Goal: Feedback & Contribution: Contribute content

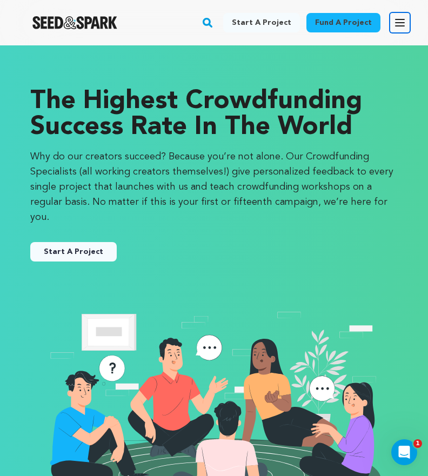
click at [404, 24] on icon "button" at bounding box center [400, 22] width 13 height 13
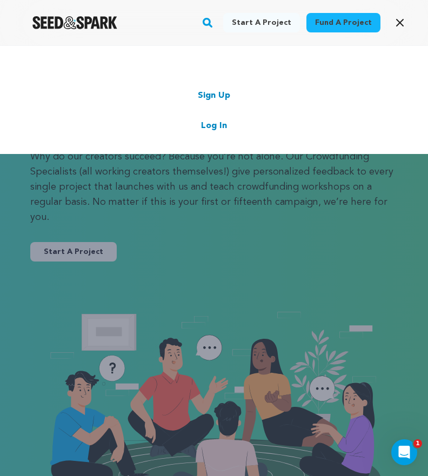
click at [209, 126] on link "Log In" at bounding box center [214, 125] width 26 height 13
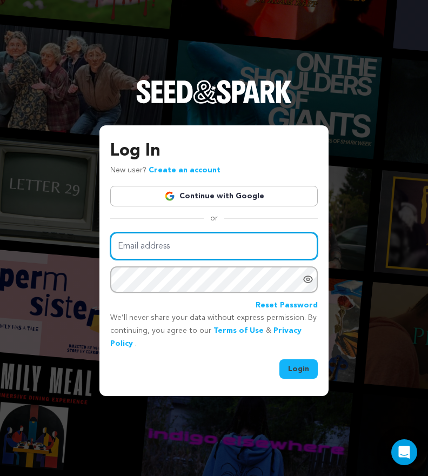
click at [188, 233] on input "Email address" at bounding box center [214, 246] width 208 height 28
type input "milo@fishythefilm.com"
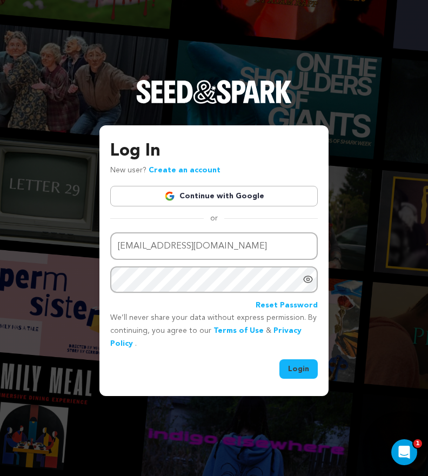
click at [211, 198] on link "Continue with Google" at bounding box center [214, 196] width 208 height 21
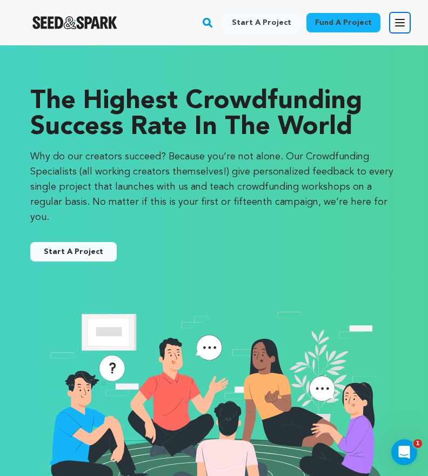
click at [396, 21] on icon "button" at bounding box center [400, 22] width 13 height 13
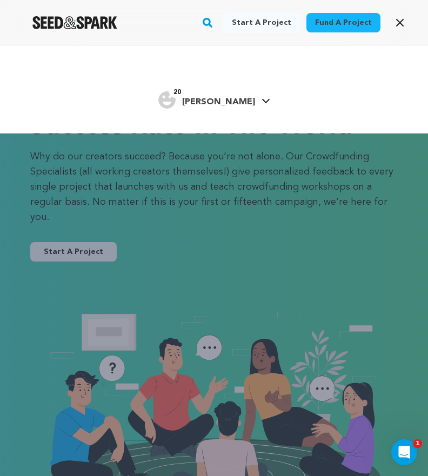
click at [252, 99] on div "20 [PERSON_NAME]" at bounding box center [213, 100] width 363 height 23
click at [233, 103] on link "20 Milo R. Milo R." at bounding box center [214, 98] width 112 height 19
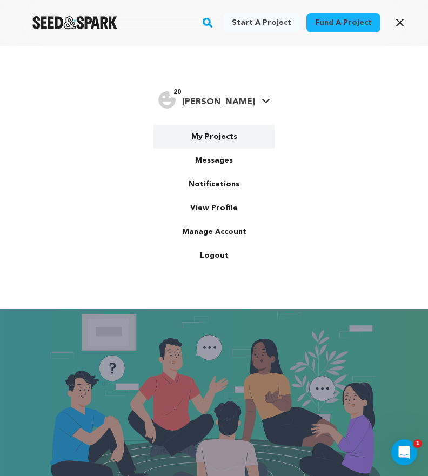
click at [215, 138] on link "My Projects" at bounding box center [214, 137] width 121 height 24
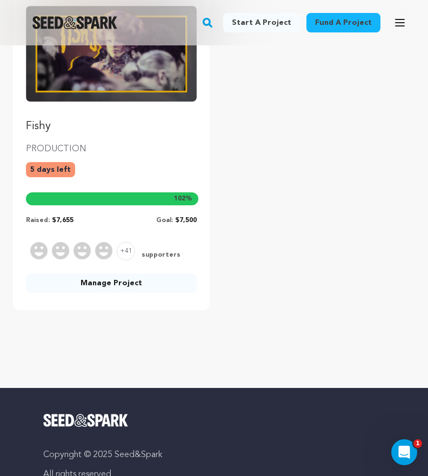
scroll to position [166, 0]
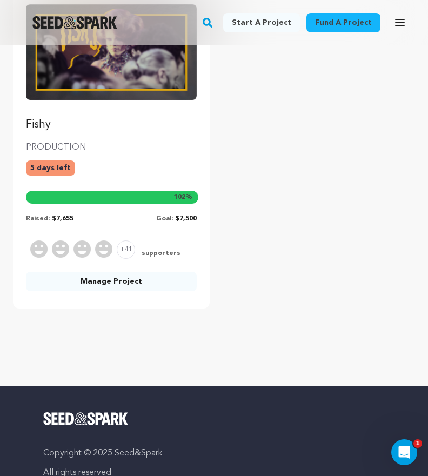
click at [126, 275] on link "Manage Project" at bounding box center [111, 281] width 171 height 19
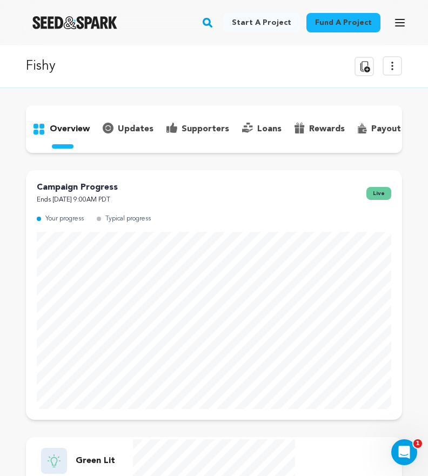
click at [136, 138] on div "overview" at bounding box center [214, 129] width 376 height 48
click at [136, 127] on p "updates" at bounding box center [136, 129] width 36 height 13
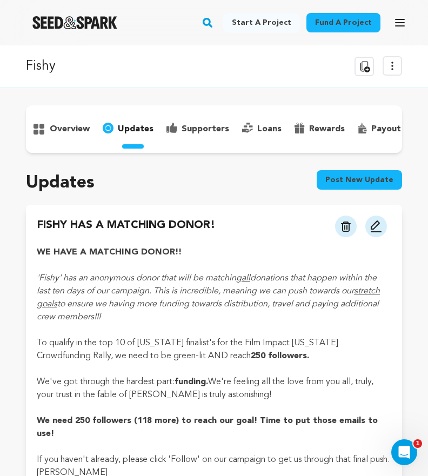
click at [348, 176] on button "Post new update" at bounding box center [359, 179] width 85 height 19
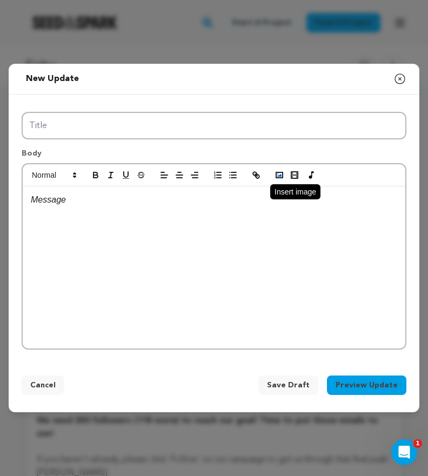
click at [280, 175] on polyline "button" at bounding box center [279, 175] width 4 height 3
click at [275, 175] on icon "button" at bounding box center [280, 175] width 10 height 10
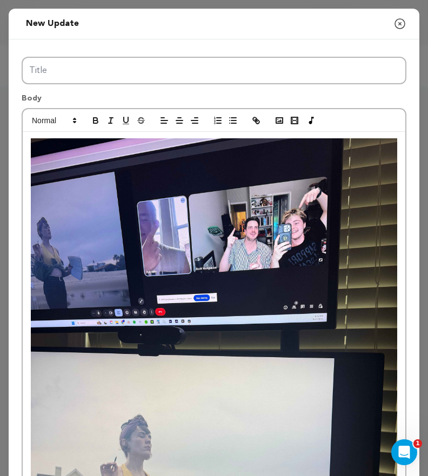
click at [28, 149] on div at bounding box center [214, 383] width 383 height 502
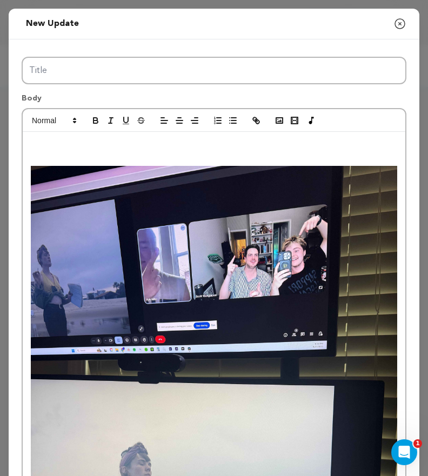
click at [42, 149] on p at bounding box center [214, 145] width 367 height 14
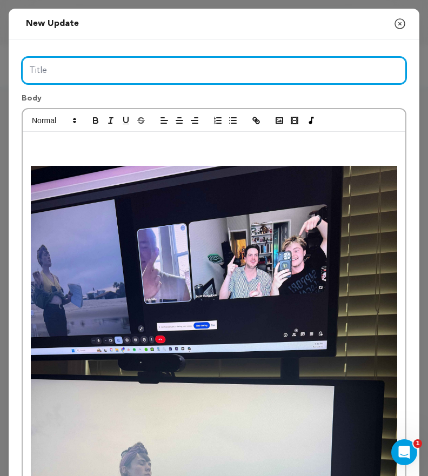
click at [65, 59] on input "Title" at bounding box center [214, 71] width 385 height 28
click at [29, 68] on input "POST PRODUCTION UPDATES" at bounding box center [214, 71] width 385 height 28
click at [208, 63] on input "FISHY POST PRODUCTION UPDATES" at bounding box center [214, 71] width 385 height 28
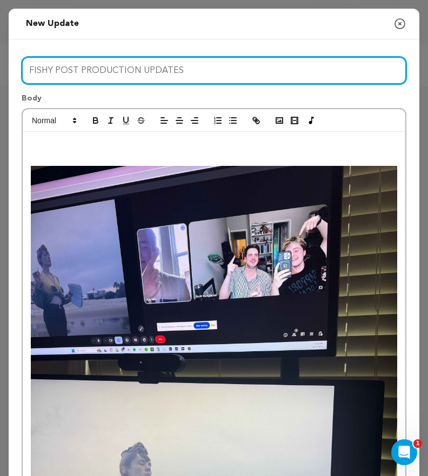
click at [208, 63] on input "FISHY POST PRODUCTION UPDATES" at bounding box center [214, 71] width 385 height 28
type input "Fishy is Finalizing its Rough Cut!"
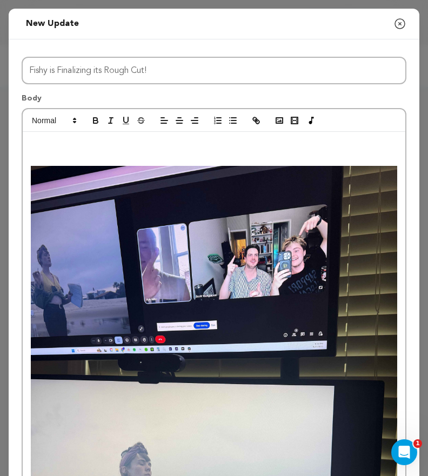
click at [166, 139] on p at bounding box center [214, 145] width 367 height 14
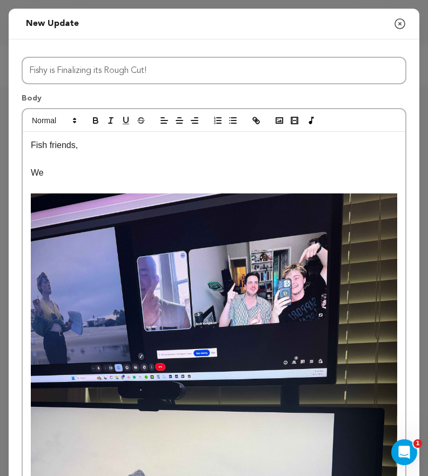
click at [91, 181] on p at bounding box center [214, 187] width 367 height 14
click at [78, 170] on p "We" at bounding box center [214, 173] width 367 height 14
click at [191, 274] on img at bounding box center [214, 438] width 367 height 489
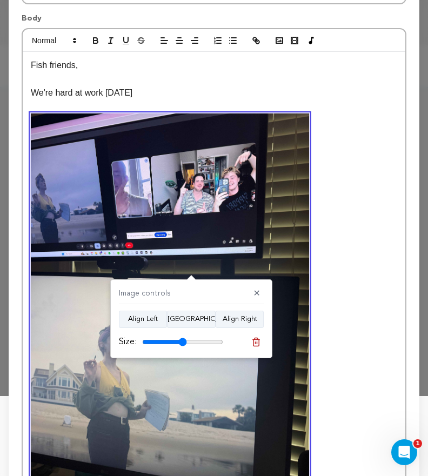
scroll to position [65, 0]
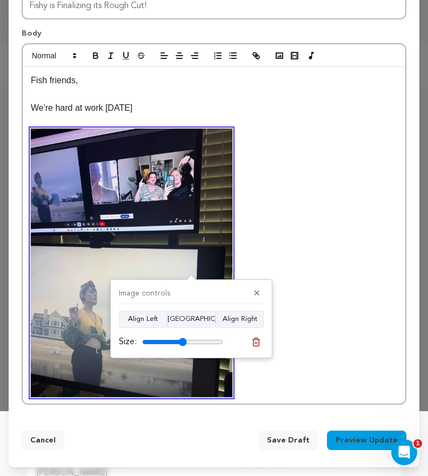
drag, startPoint x: 217, startPoint y: 339, endPoint x: 182, endPoint y: 338, distance: 35.1
type input "55"
click at [182, 338] on input "range" at bounding box center [182, 342] width 81 height 9
click at [153, 109] on p "We're hard at work [DATE]" at bounding box center [214, 108] width 367 height 14
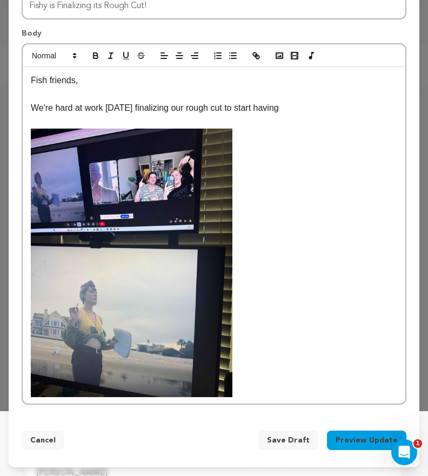
click at [258, 109] on p "We're hard at work [DATE] finalizing our rough cut to start having" at bounding box center [214, 108] width 367 height 14
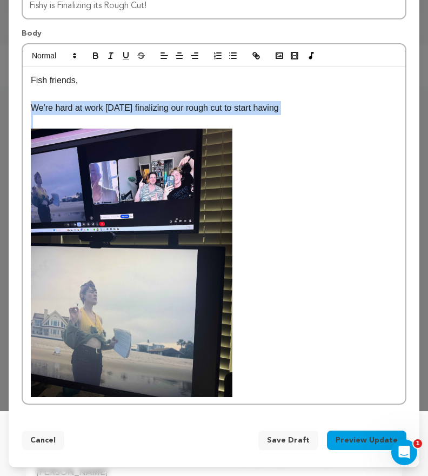
click at [258, 109] on p "We're hard at work [DATE] finalizing our rough cut to start having" at bounding box center [214, 108] width 367 height 14
click at [301, 117] on p at bounding box center [214, 122] width 367 height 14
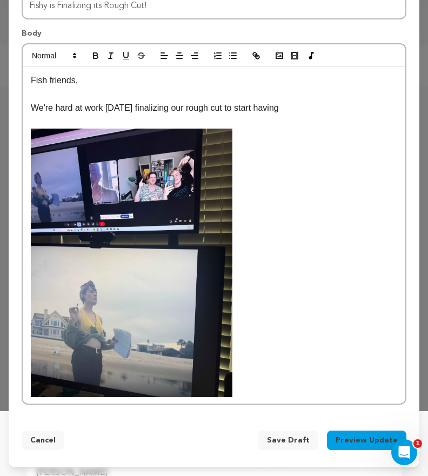
click at [296, 111] on p "We're hard at work [DATE] finalizing our rough cut to start having" at bounding box center [214, 108] width 367 height 14
click at [294, 111] on p "We're hard at work [DATE] finalizing our rough cut to start having" at bounding box center [214, 108] width 367 height 14
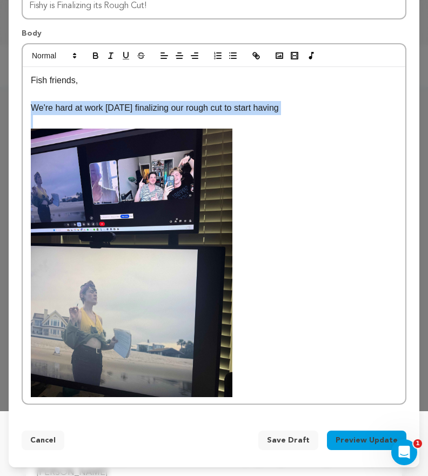
click at [294, 111] on p "We're hard at work [DATE] finalizing our rough cut to start having" at bounding box center [214, 108] width 367 height 14
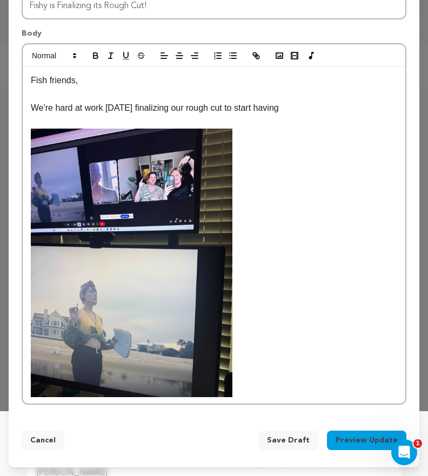
scroll to position [51, 0]
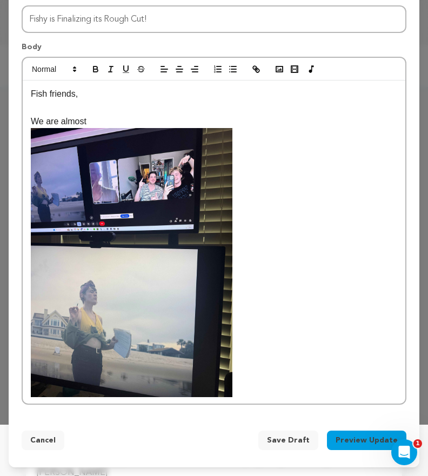
click at [347, 165] on p at bounding box center [214, 262] width 367 height 269
click at [237, 112] on p at bounding box center [214, 108] width 367 height 14
click at [198, 122] on p "We are almost" at bounding box center [214, 122] width 367 height 14
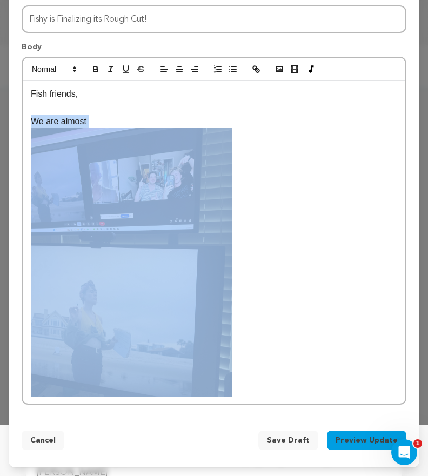
click at [198, 122] on p "We are almost" at bounding box center [214, 122] width 367 height 14
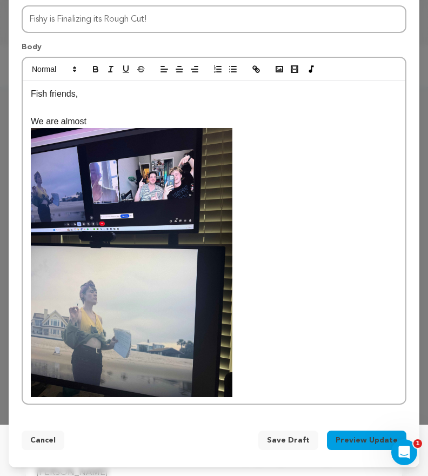
drag, startPoint x: 106, startPoint y: 121, endPoint x: 32, endPoint y: 120, distance: 74.1
click at [32, 120] on p "We are almost" at bounding box center [214, 122] width 367 height 14
click at [87, 115] on p "We are almost" at bounding box center [214, 122] width 367 height 14
click at [107, 126] on p "We are almost" at bounding box center [214, 122] width 367 height 14
click at [97, 126] on p "We are almost" at bounding box center [214, 122] width 367 height 14
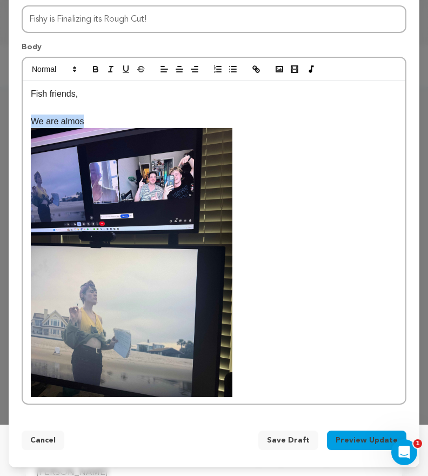
drag, startPoint x: 93, startPoint y: 121, endPoint x: 11, endPoint y: 117, distance: 81.7
click at [10, 117] on div "Title Fishy is Finalizing its Rough Cut! Body Fish friends, We are almos Fishy …" at bounding box center [214, 203] width 411 height 430
